Goal: Check status: Check status

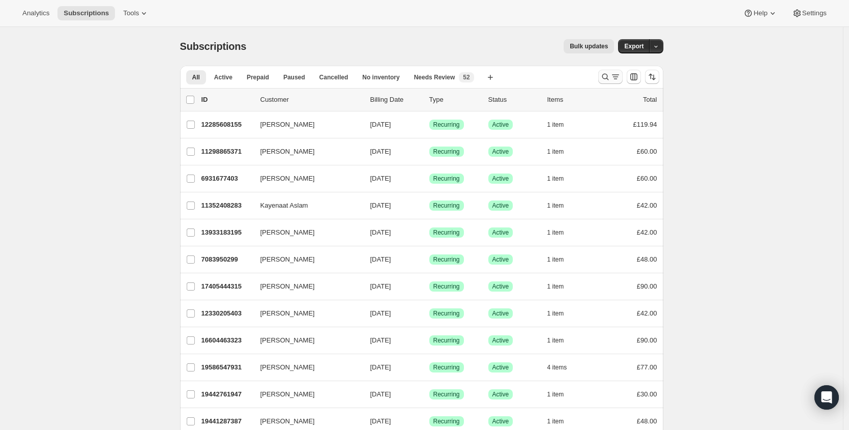
click at [608, 75] on icon "Search and filter results" at bounding box center [606, 77] width 10 height 10
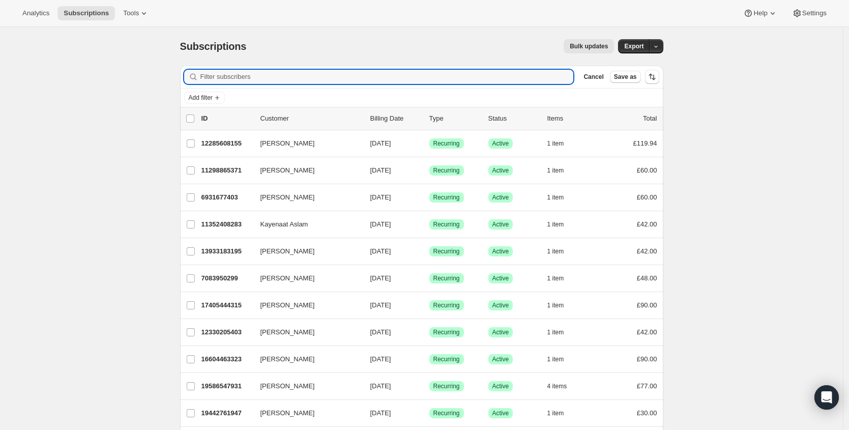
paste input "[EMAIL_ADDRESS][DOMAIN_NAME]"
type input "[EMAIL_ADDRESS][DOMAIN_NAME]"
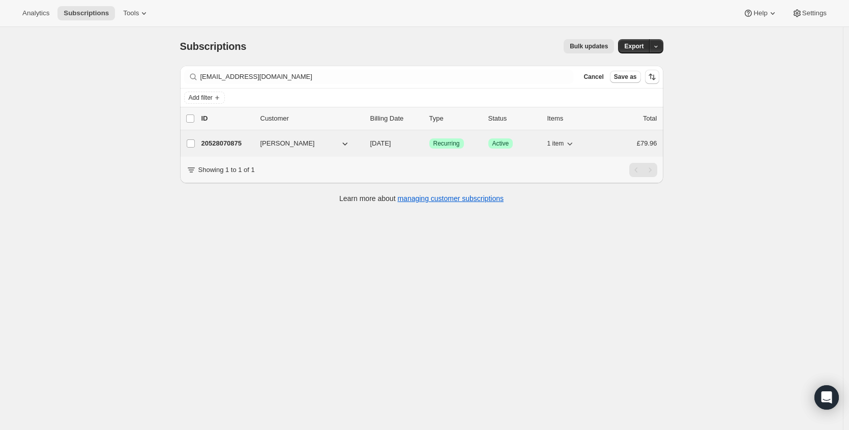
click at [235, 141] on p "20528070875" at bounding box center [227, 143] width 51 height 10
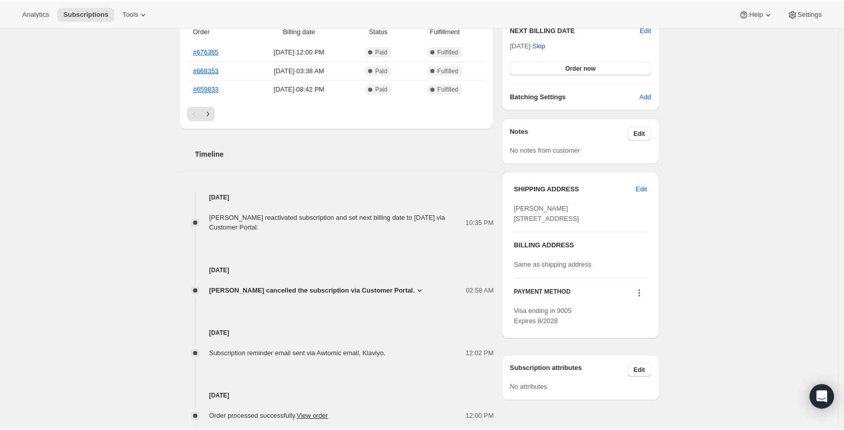
scroll to position [373, 0]
